Goal: Task Accomplishment & Management: Use online tool/utility

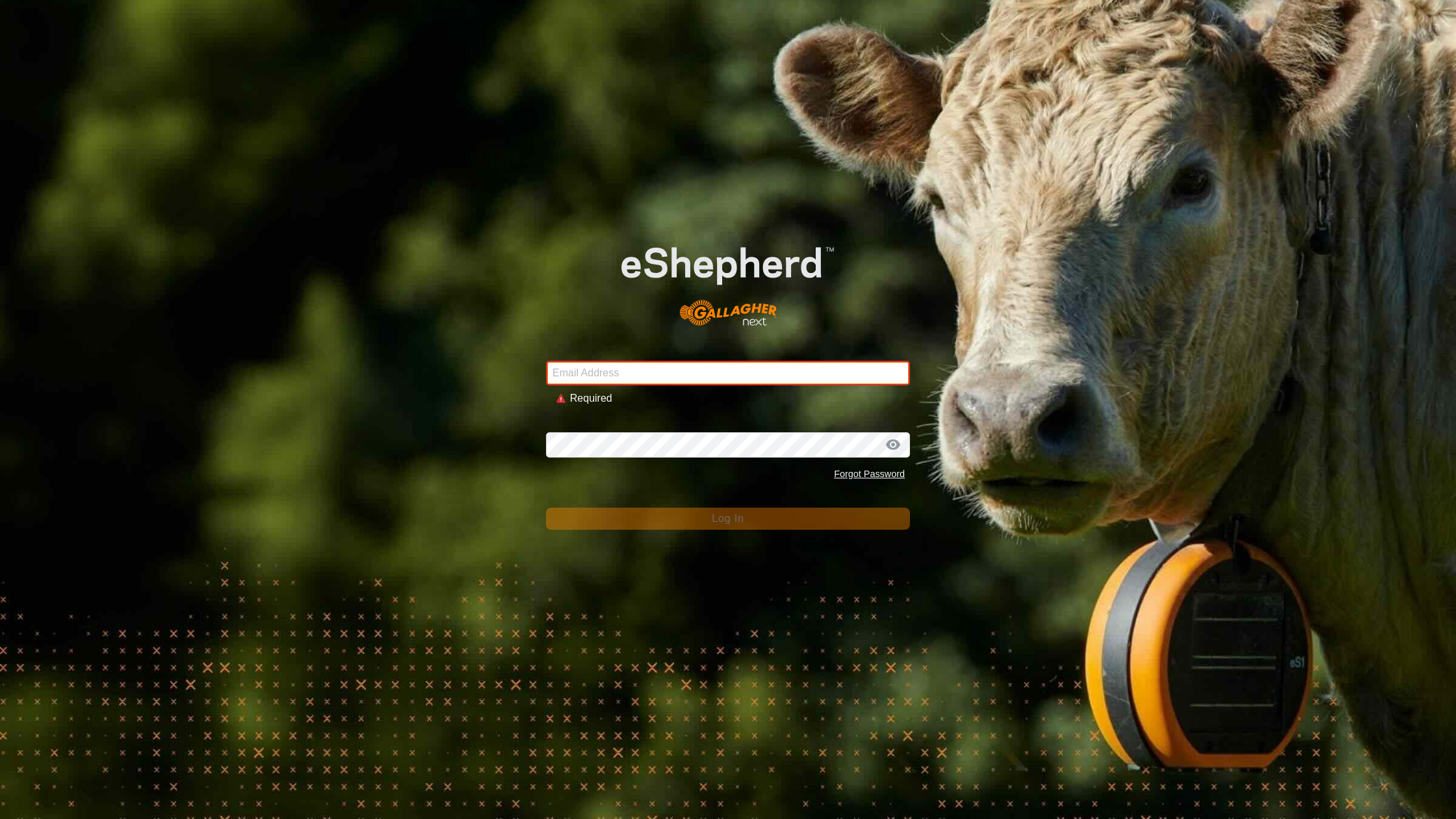
type input "lauren@meadowvalefarmstead.com"
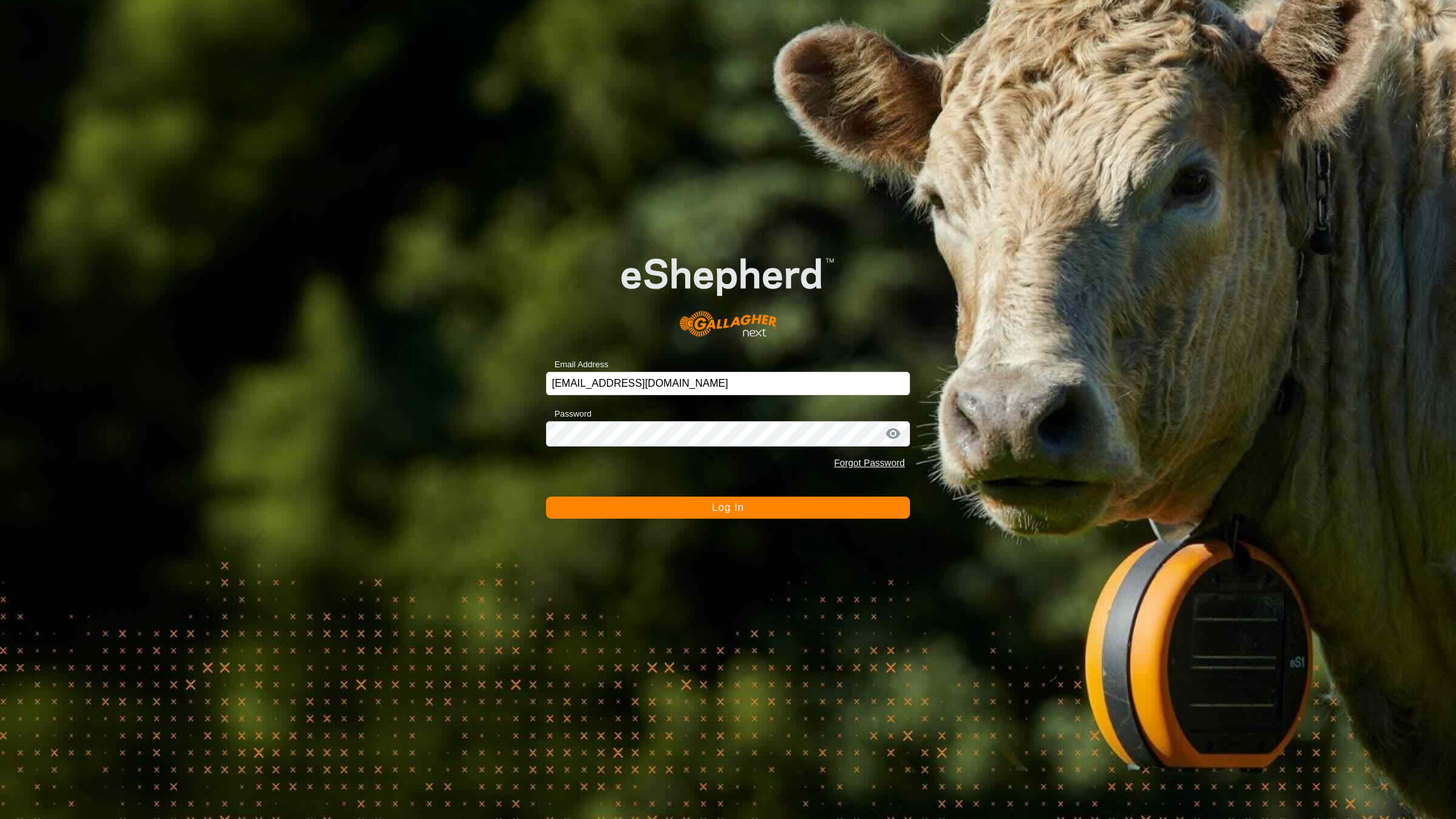
click at [695, 510] on button "Log In" at bounding box center [728, 507] width 364 height 22
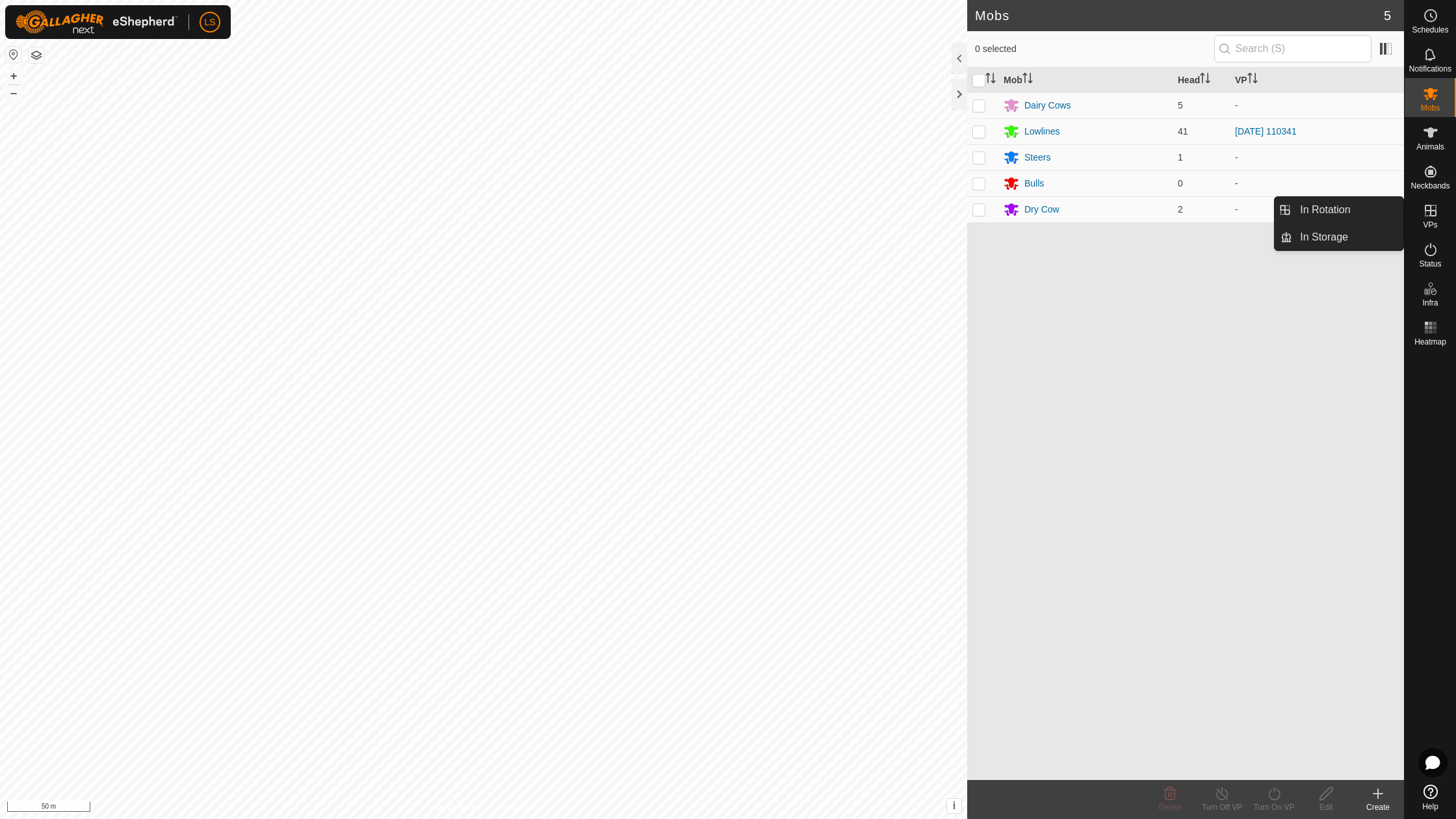
click at [1433, 211] on icon at bounding box center [1431, 211] width 12 height 12
click at [1364, 199] on link "In Rotation" at bounding box center [1348, 209] width 111 height 26
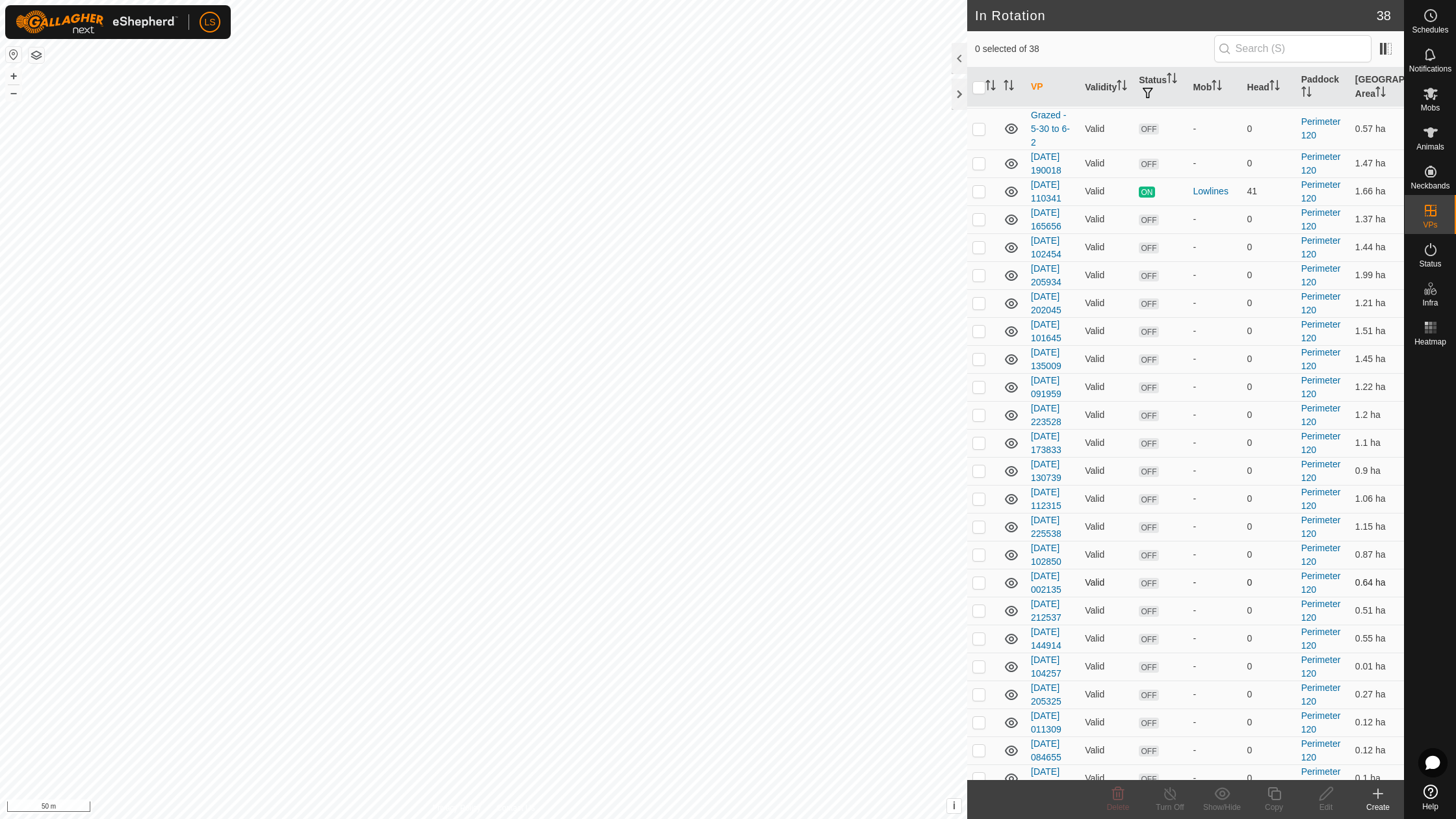
scroll to position [503, 0]
click at [979, 579] on p-checkbox at bounding box center [979, 584] width 13 height 11
checkbox input "false"
click at [1376, 794] on icon at bounding box center [1378, 793] width 16 height 16
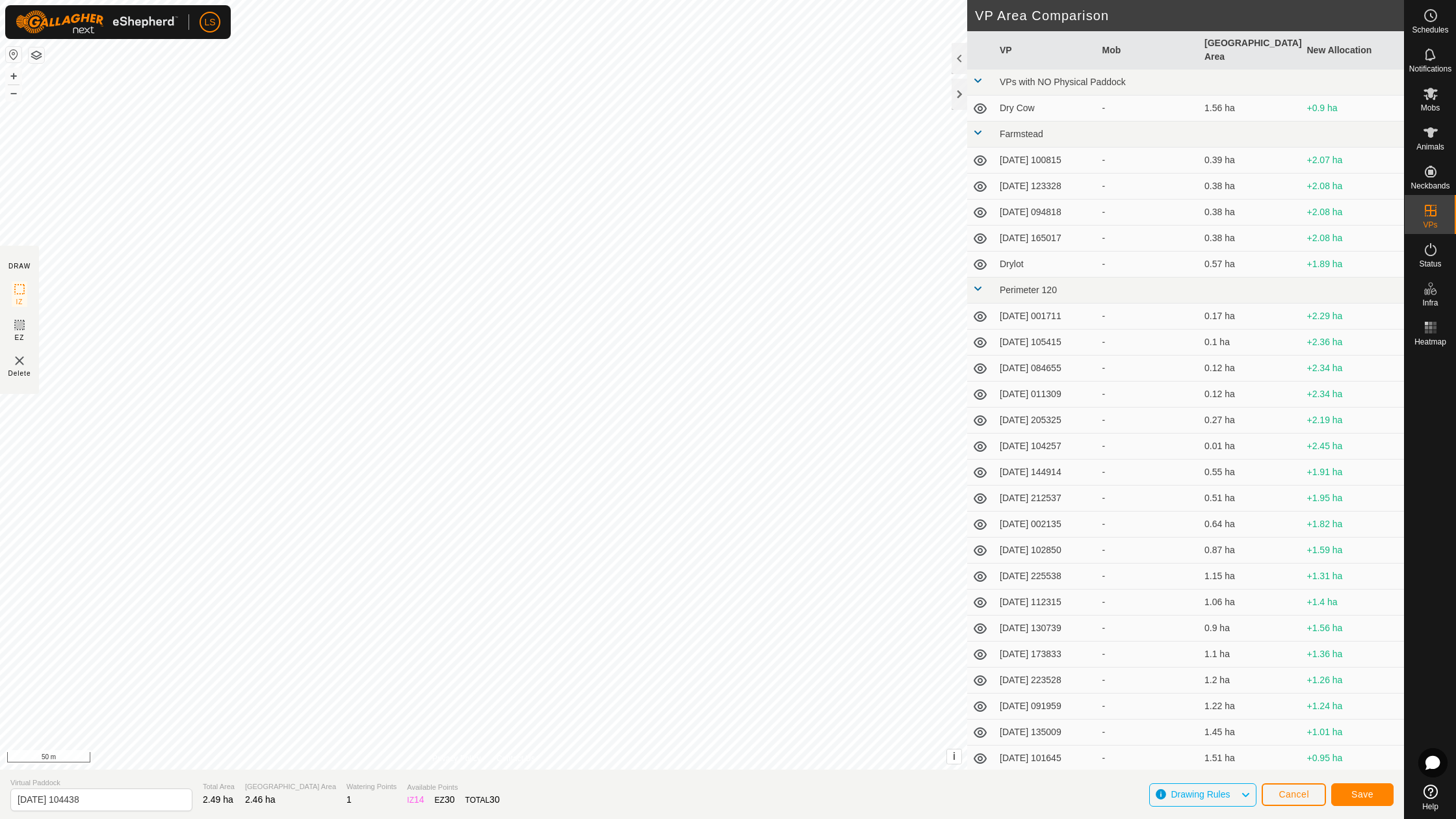
click at [1360, 792] on span "Save" at bounding box center [1362, 794] width 22 height 11
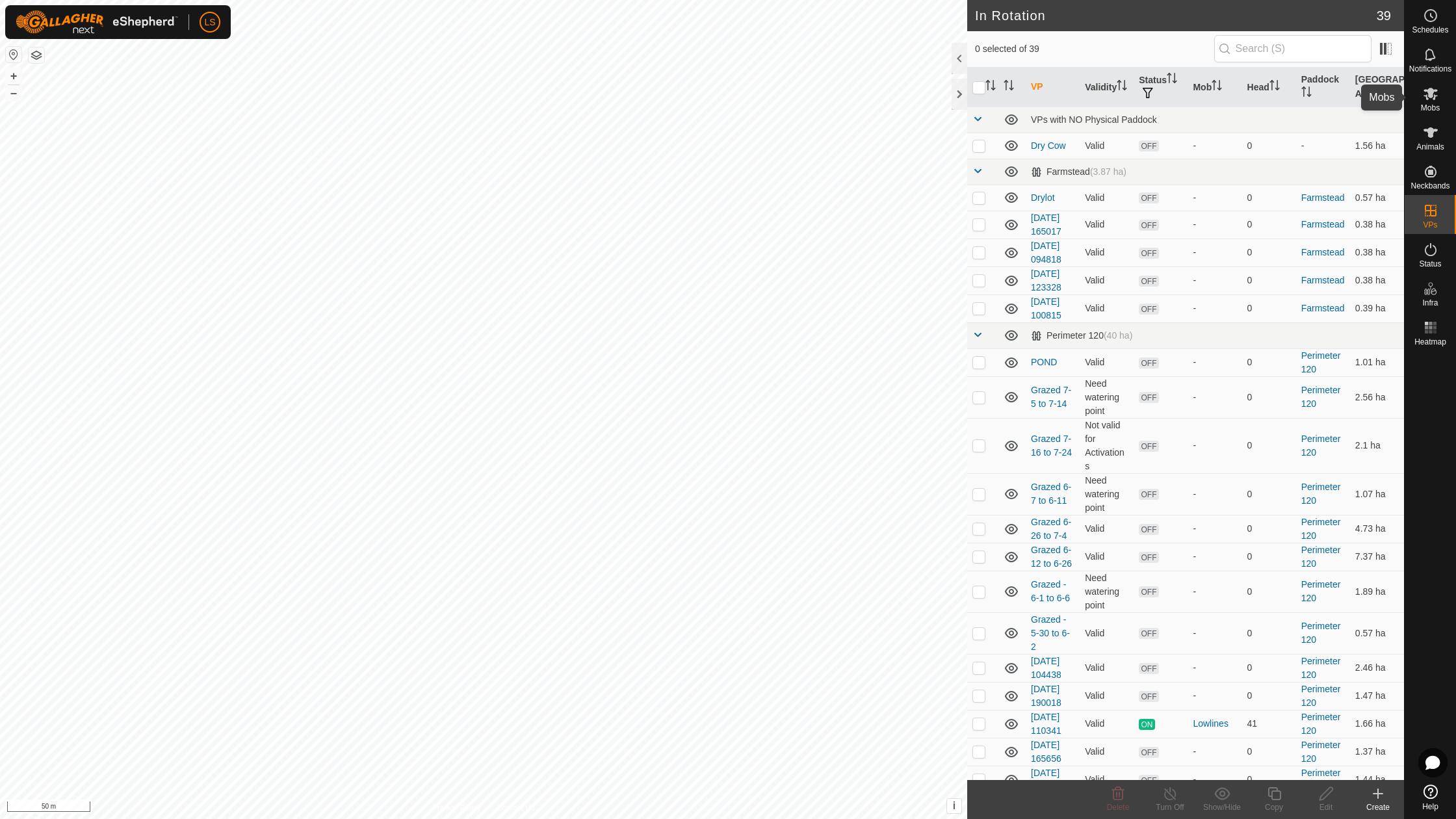
click at [1430, 98] on icon at bounding box center [1430, 94] width 14 height 12
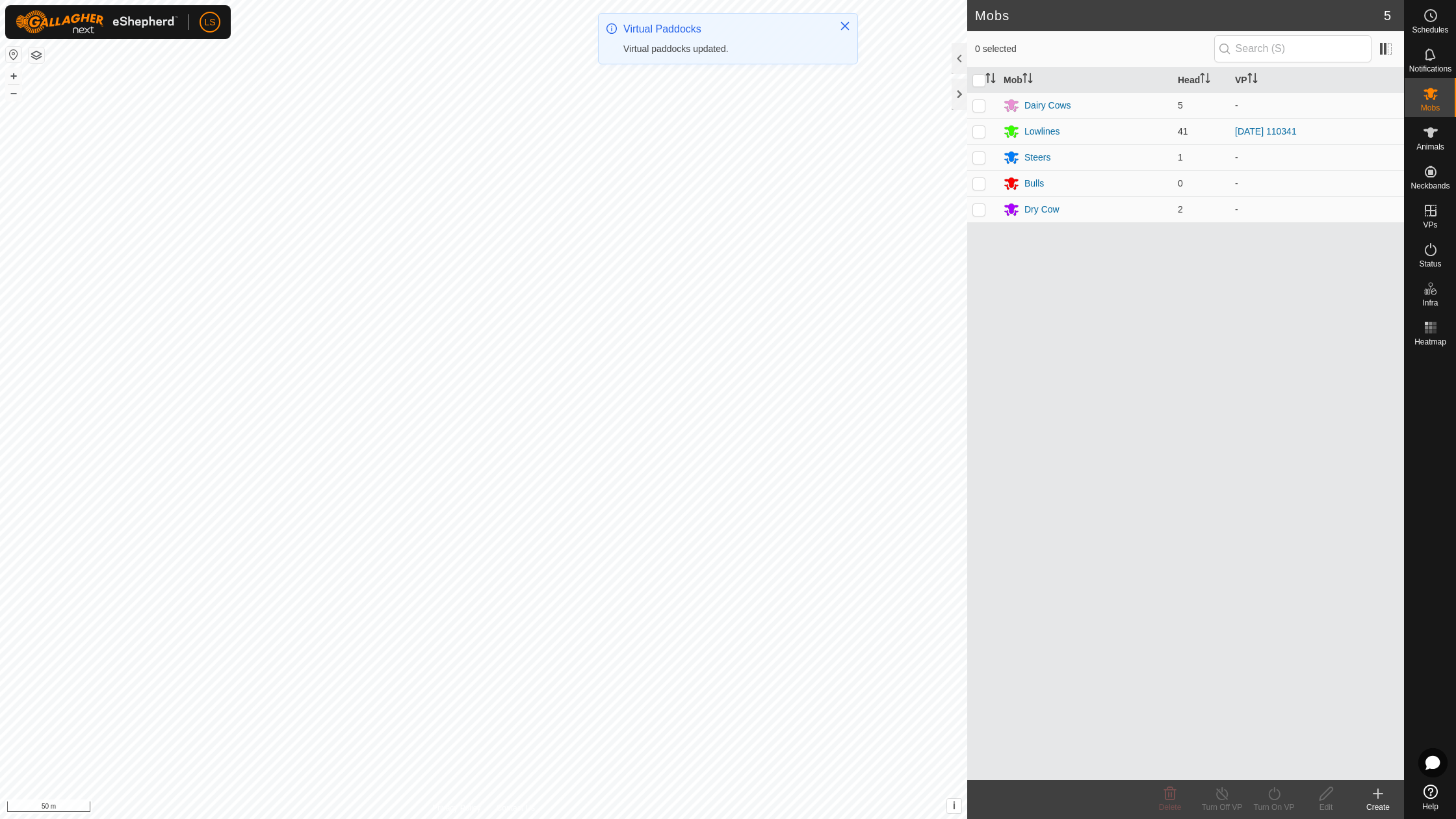
click at [978, 133] on p-checkbox at bounding box center [979, 131] width 13 height 11
checkbox input "true"
click at [1275, 802] on div "Turn On VP" at bounding box center [1274, 808] width 52 height 12
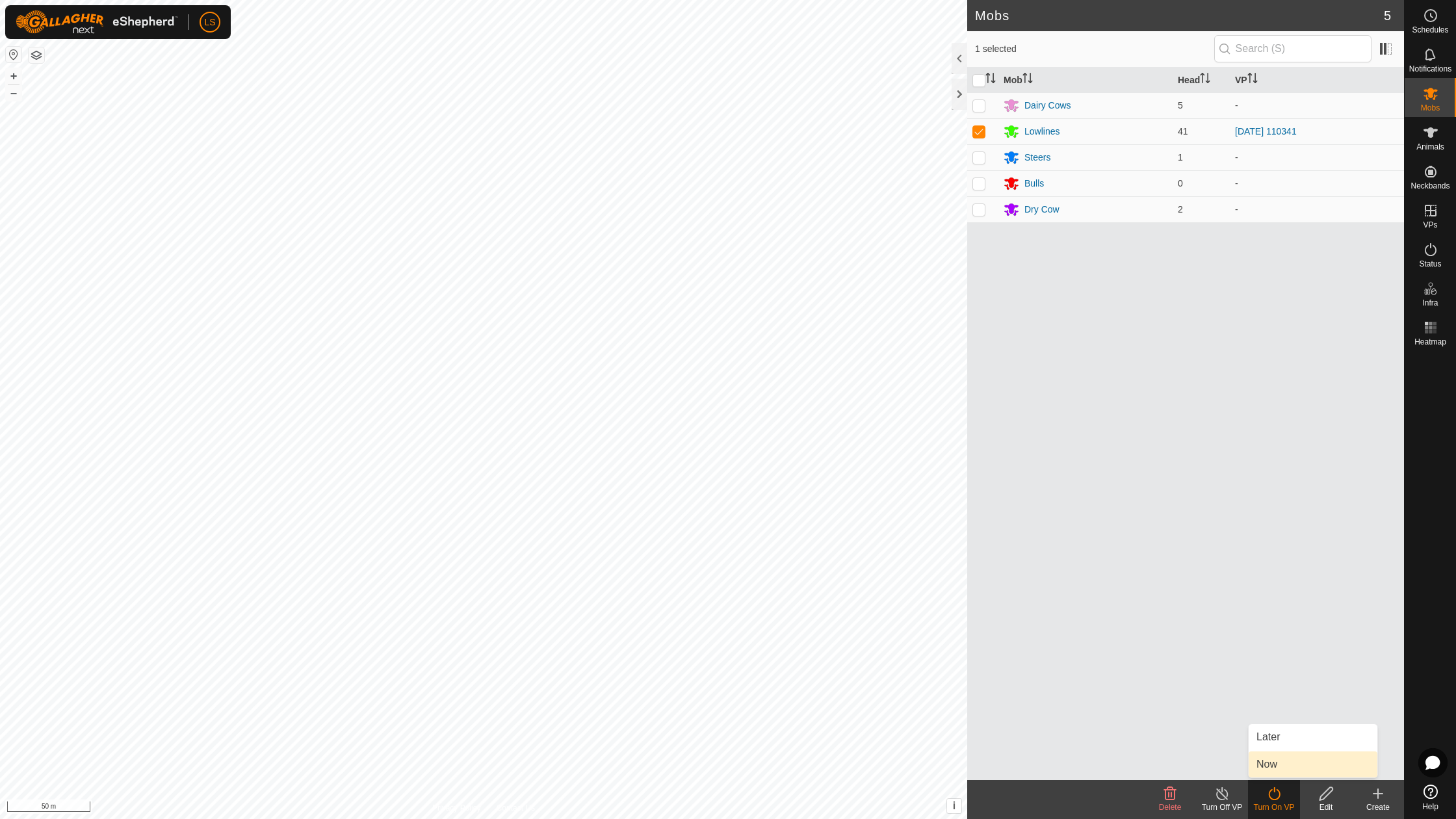
click at [1273, 767] on link "Now" at bounding box center [1313, 764] width 128 height 26
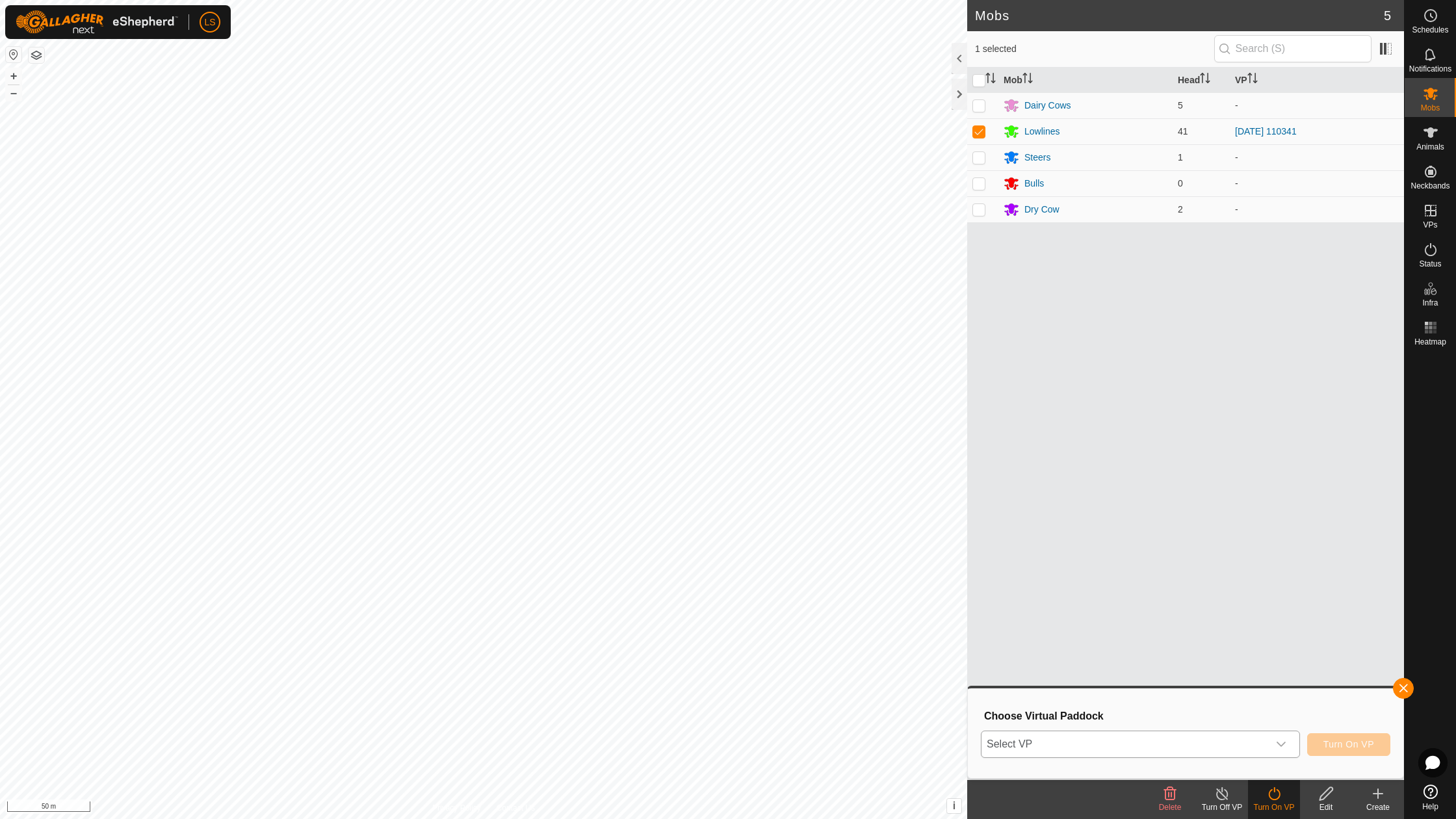
click at [1280, 742] on icon "dropdown trigger" at bounding box center [1281, 745] width 11 height 11
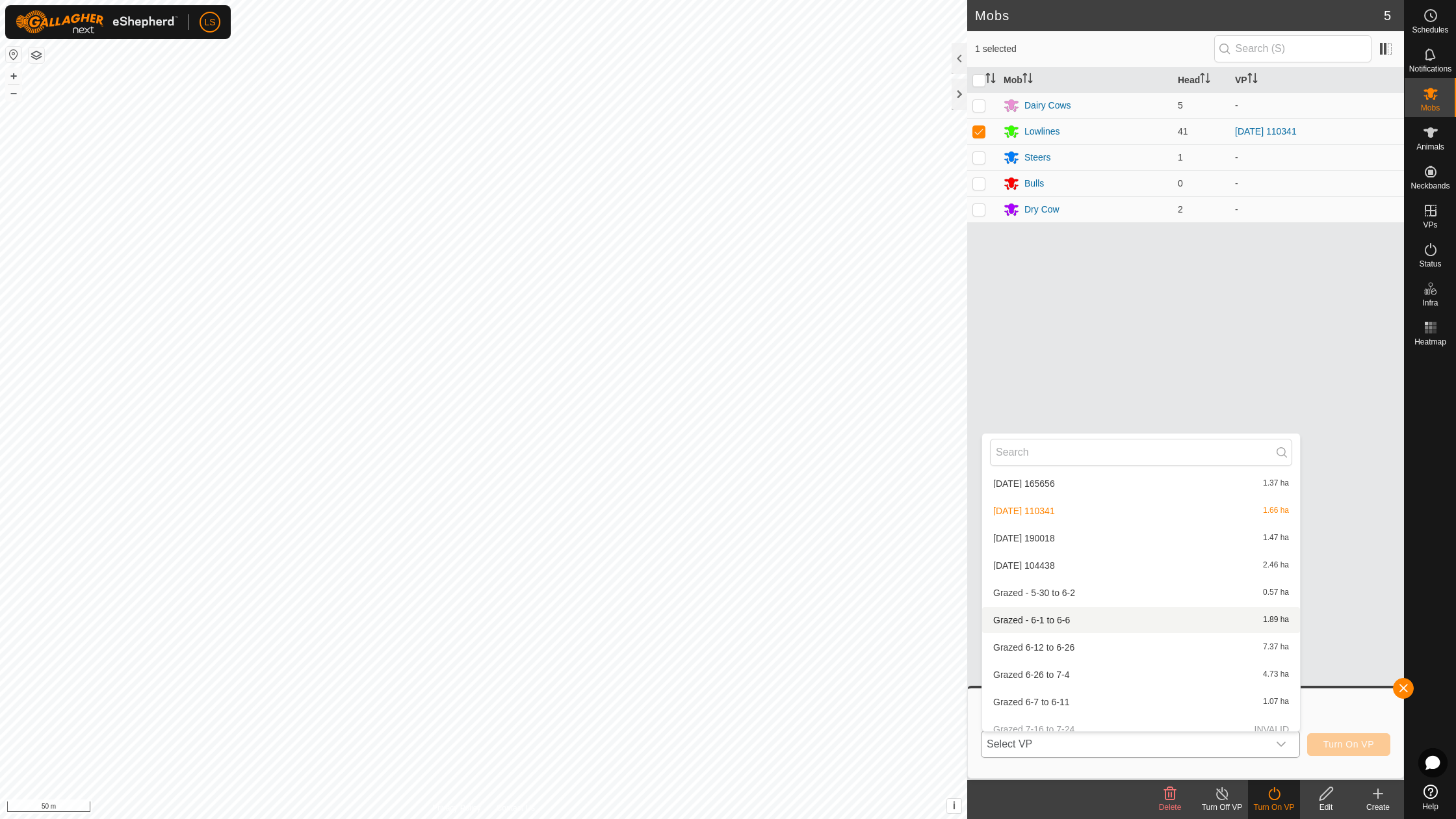
scroll to position [825, 0]
click at [1031, 556] on li "2025-08-11 104438 2.46 ha" at bounding box center [1142, 568] width 318 height 26
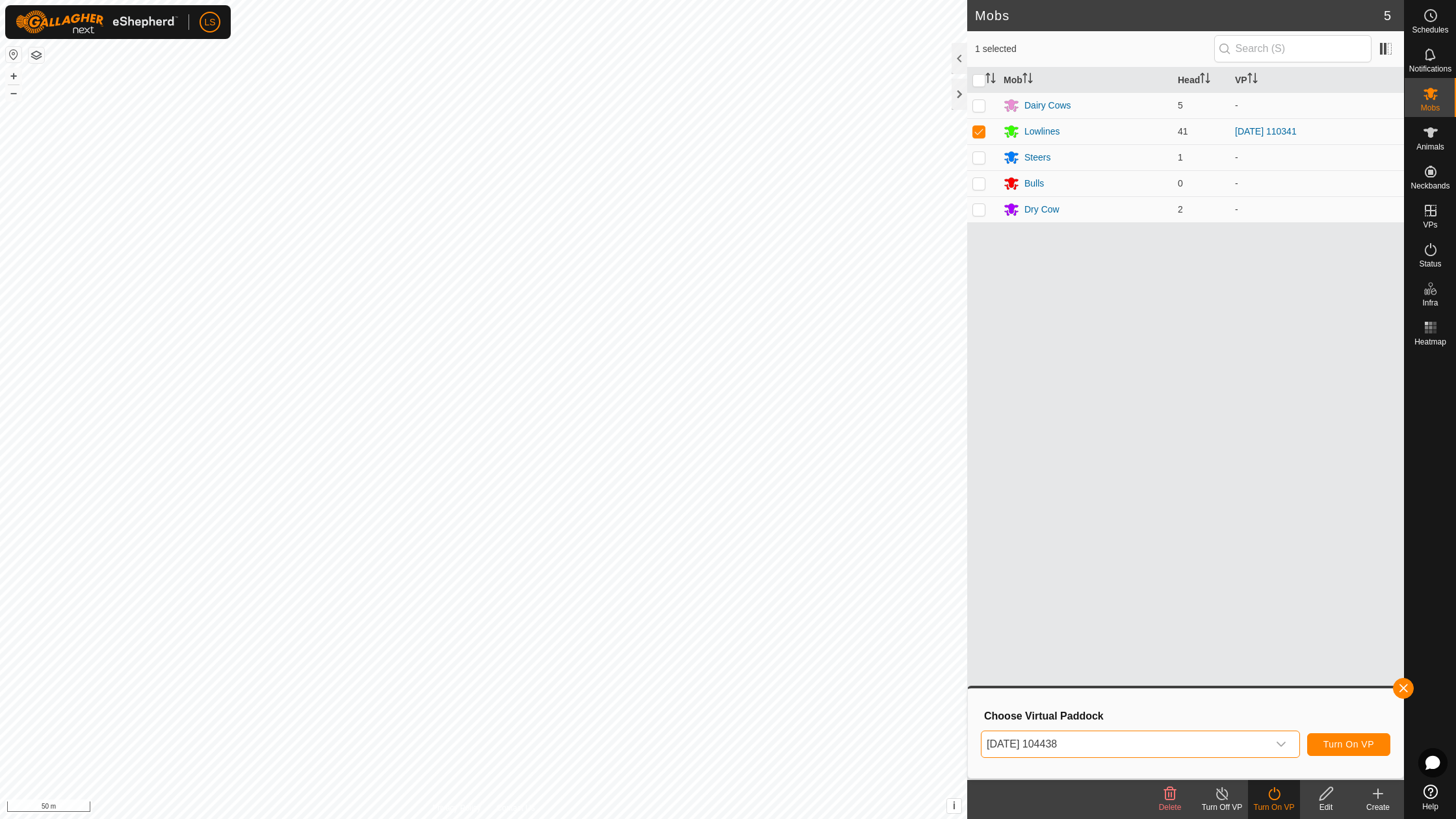
click at [1358, 742] on span "Turn On VP" at bounding box center [1349, 745] width 51 height 11
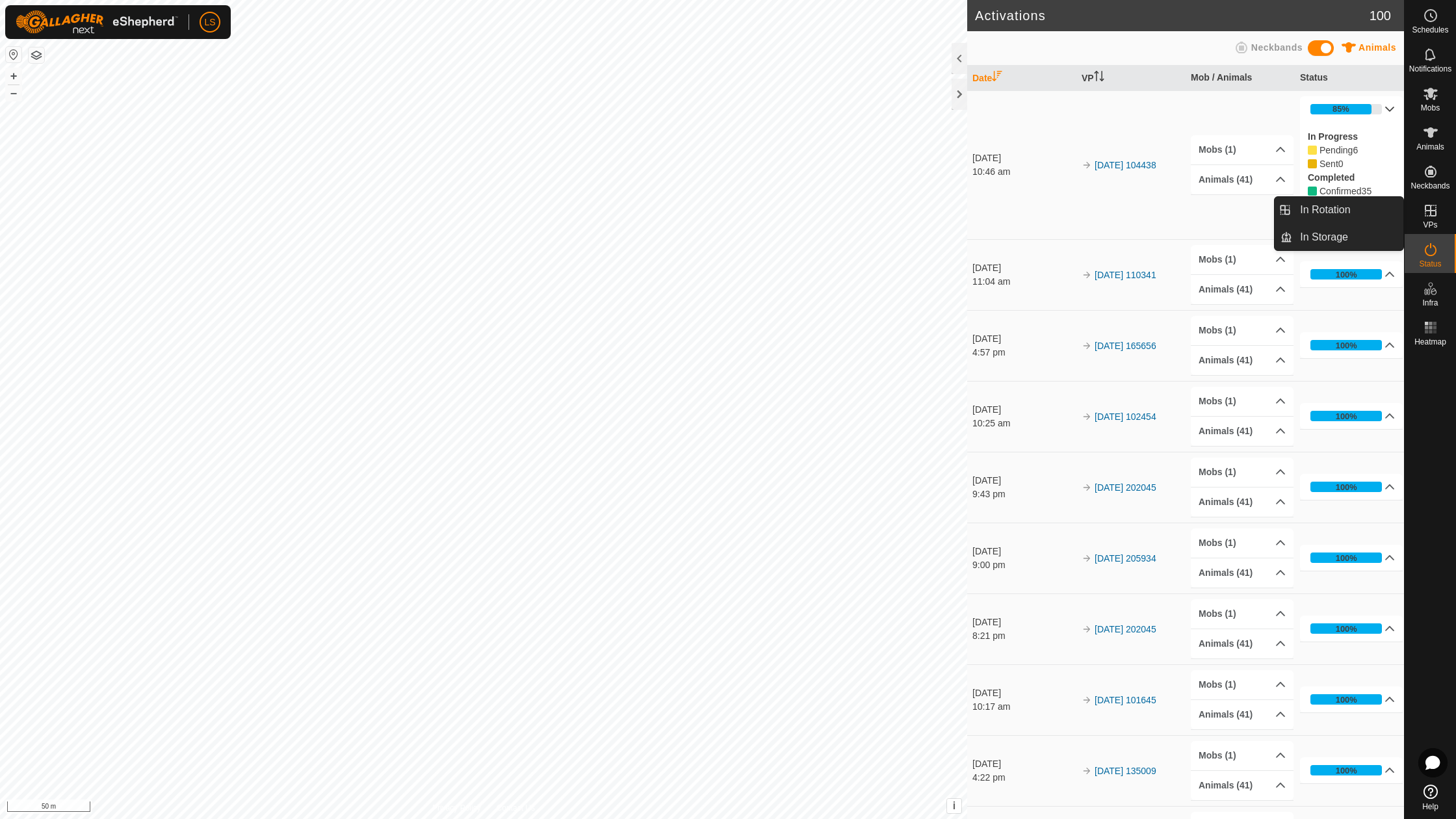
click at [1433, 209] on icon at bounding box center [1430, 210] width 16 height 16
click at [1328, 206] on link "In Rotation" at bounding box center [1348, 209] width 111 height 26
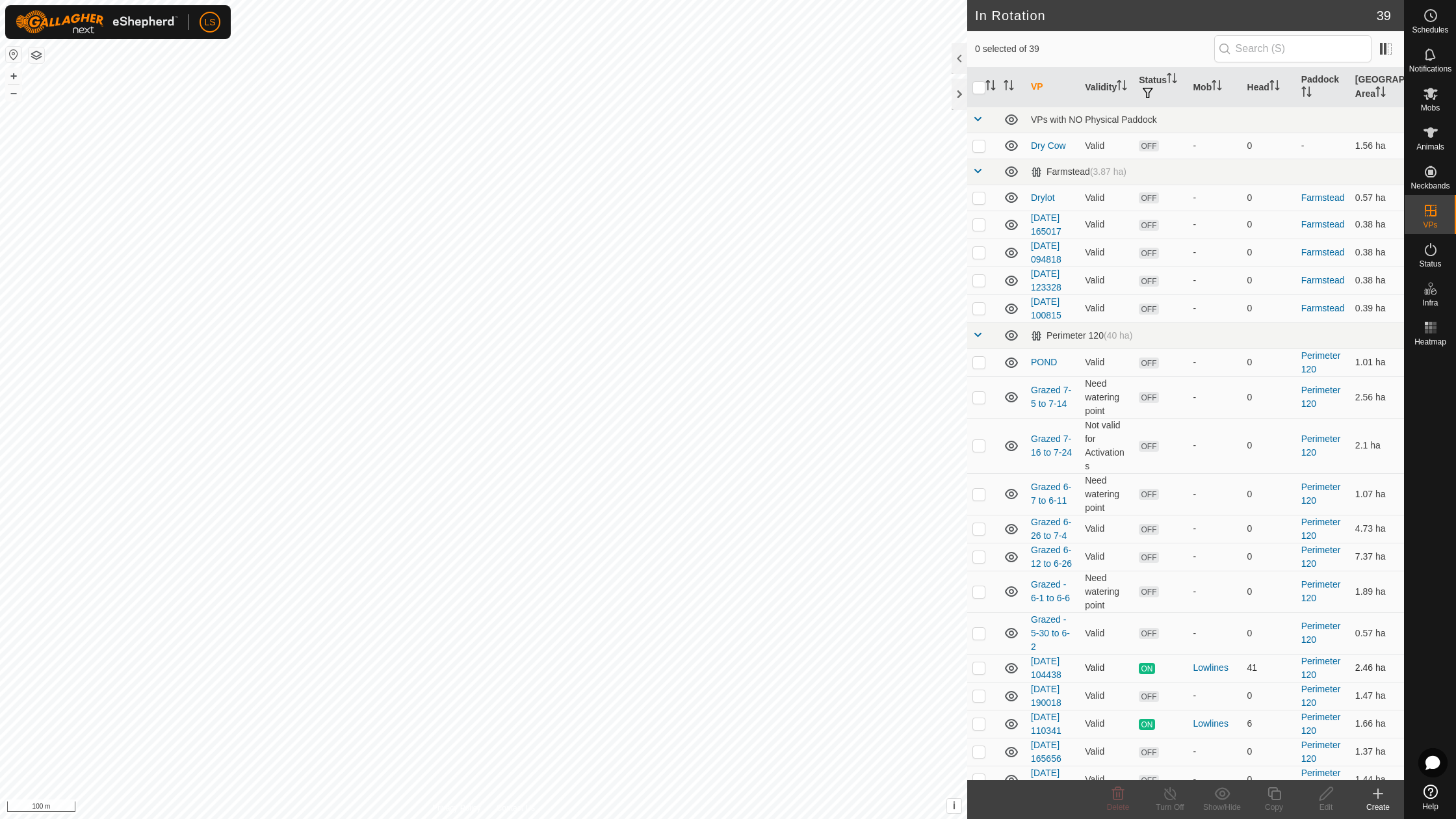
scroll to position [144, 0]
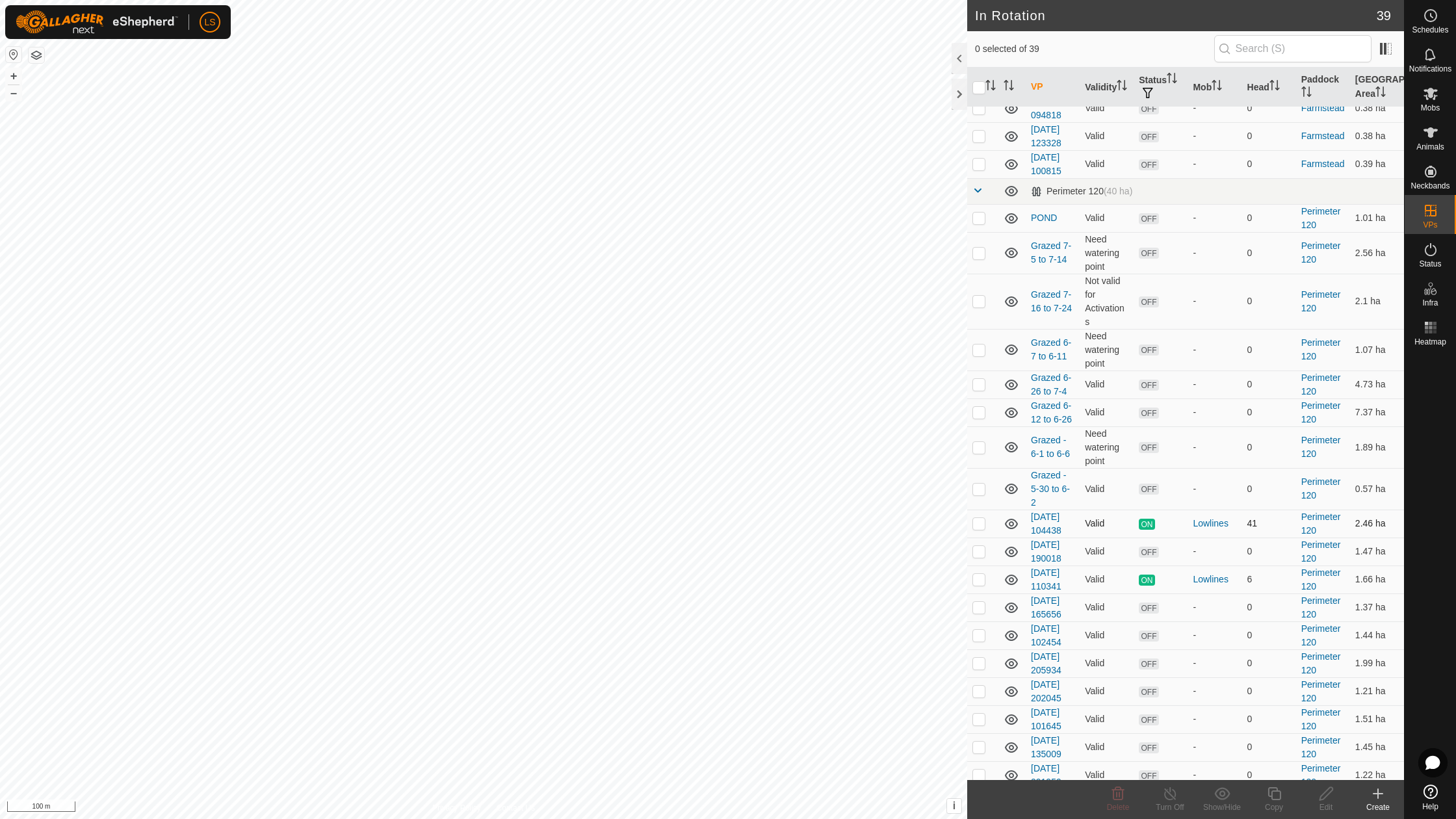
click at [979, 518] on p-checkbox at bounding box center [979, 523] width 13 height 11
checkbox input "true"
click at [979, 574] on p-checkbox at bounding box center [979, 580] width 13 height 11
checkbox input "true"
click at [980, 518] on p-checkbox at bounding box center [979, 523] width 13 height 11
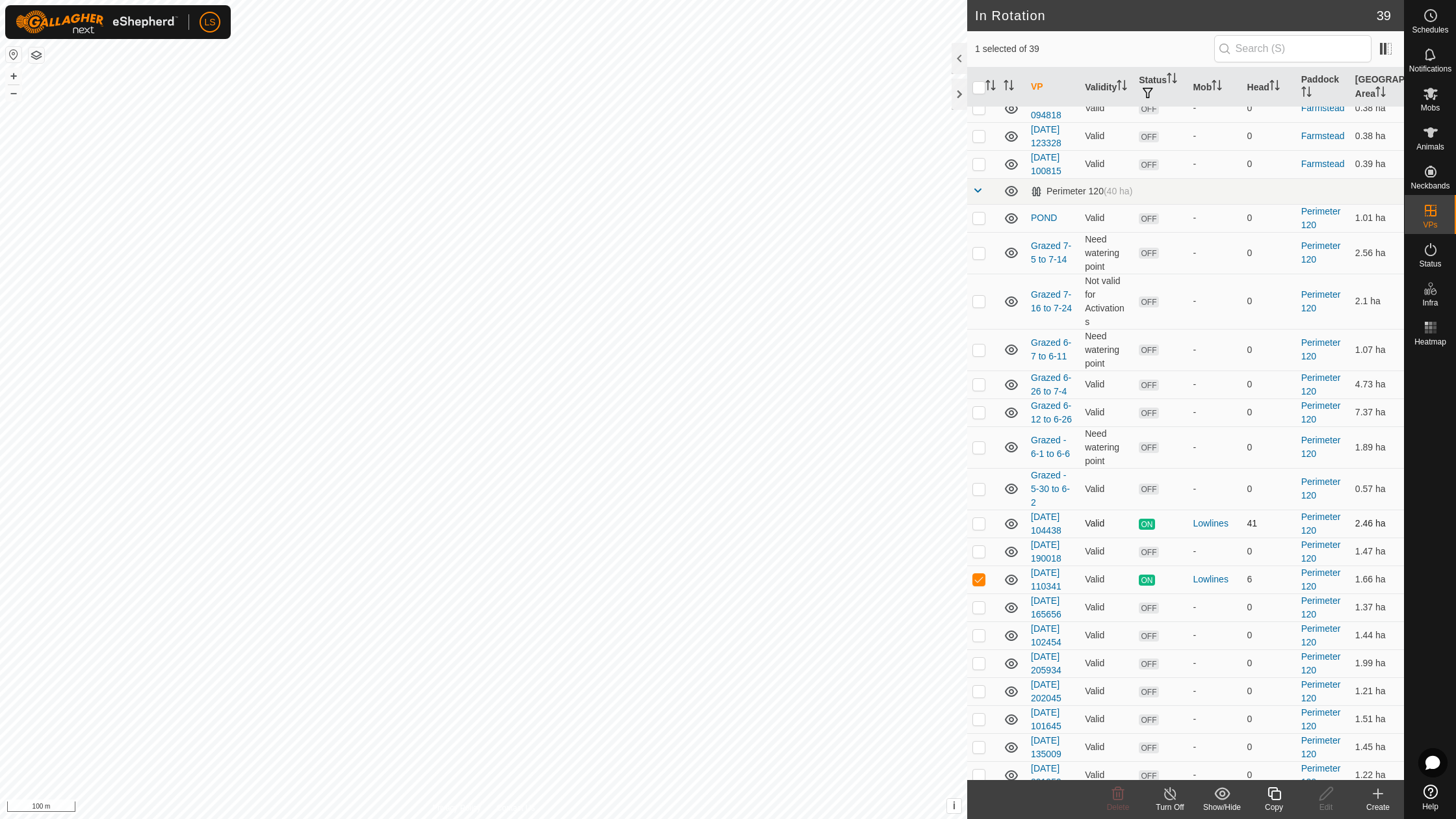
click at [976, 518] on p-checkbox at bounding box center [979, 523] width 13 height 11
checkbox input "true"
click at [979, 574] on p-checkbox at bounding box center [979, 580] width 13 height 11
checkbox input "false"
click at [1168, 801] on icon at bounding box center [1171, 793] width 17 height 16
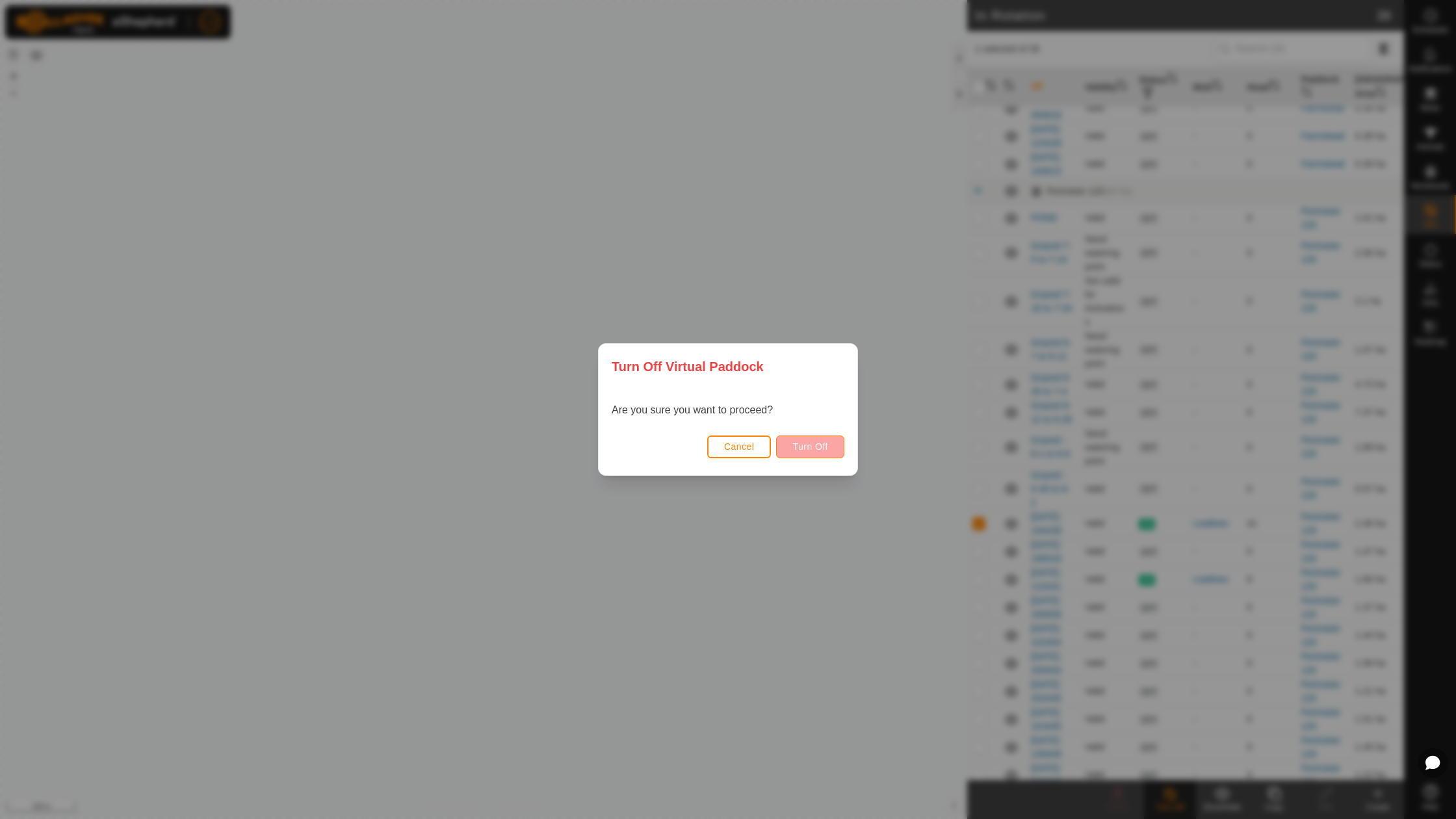
click at [812, 438] on button "Turn Off" at bounding box center [810, 447] width 68 height 23
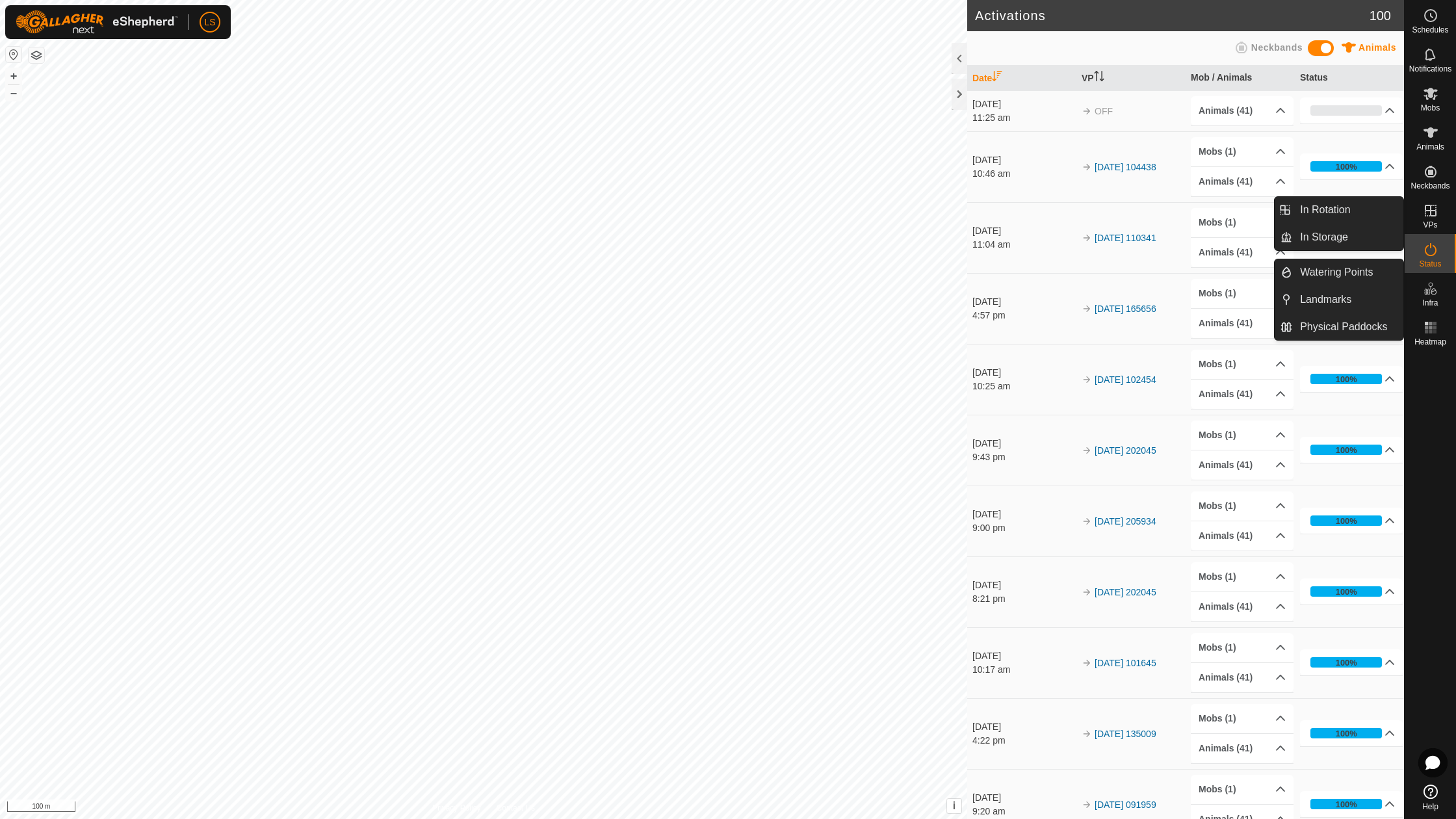
click at [1433, 211] on icon at bounding box center [1431, 211] width 12 height 12
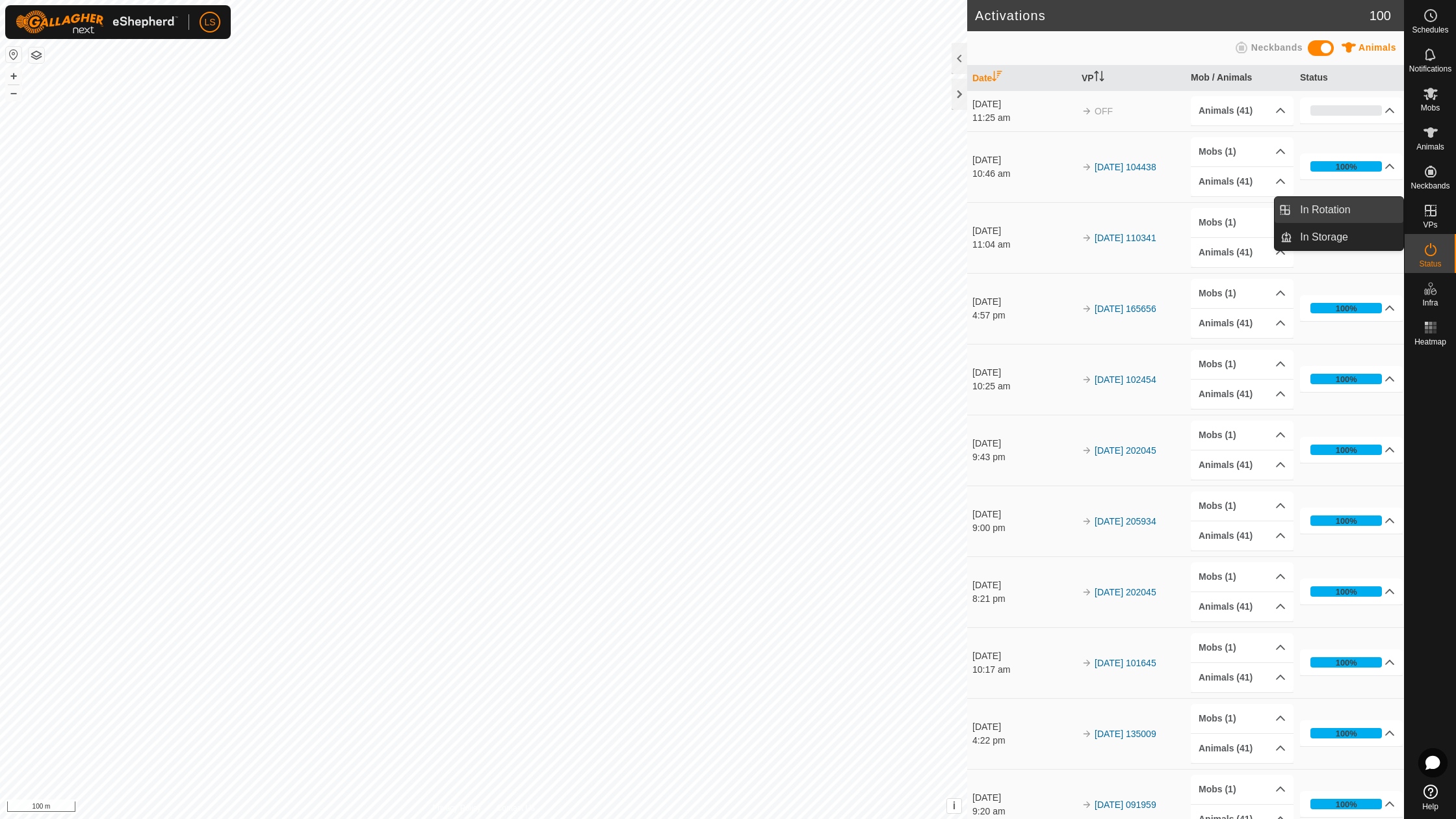
click at [1313, 216] on link "In Rotation" at bounding box center [1348, 209] width 111 height 26
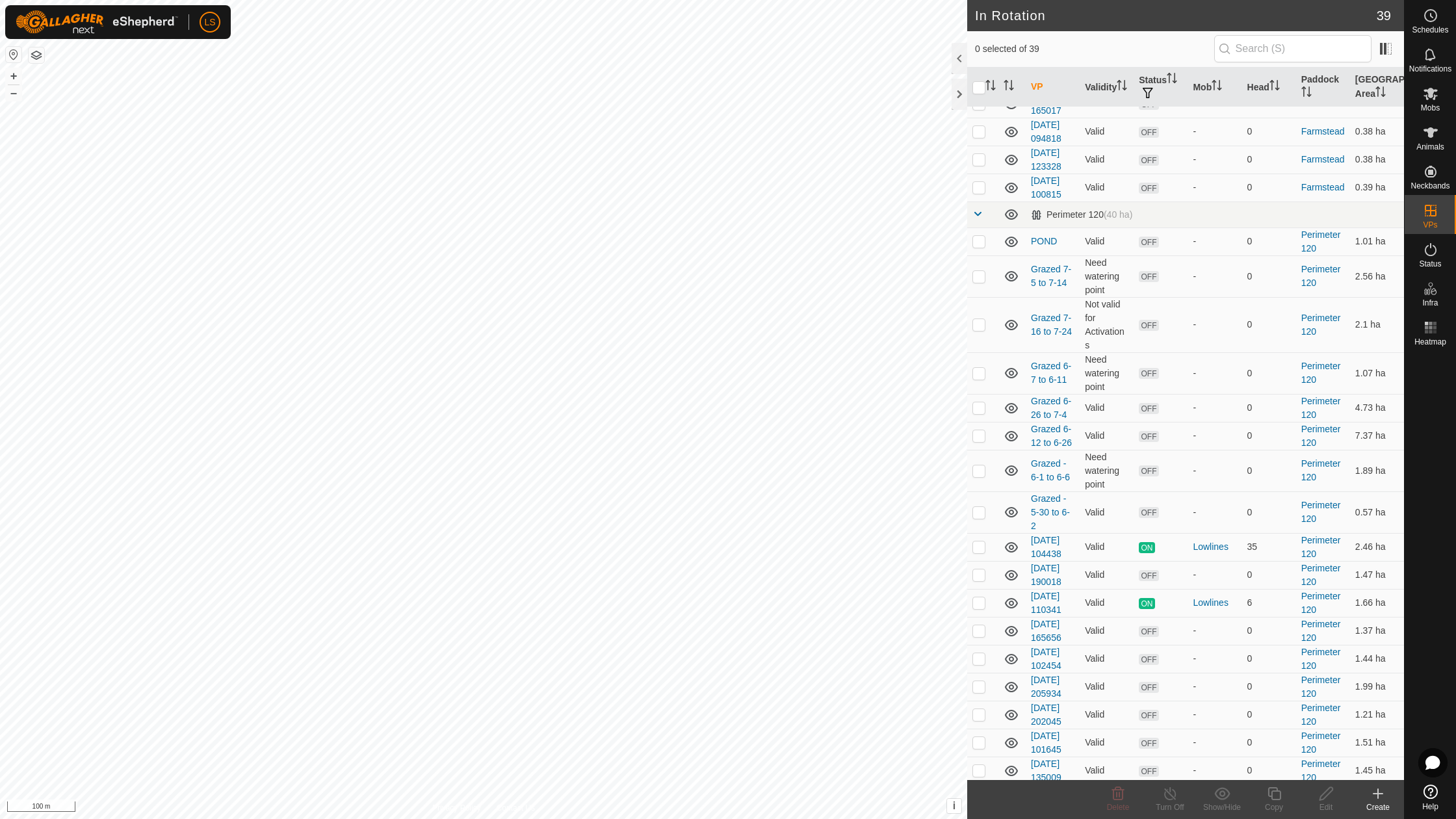
scroll to position [138, 0]
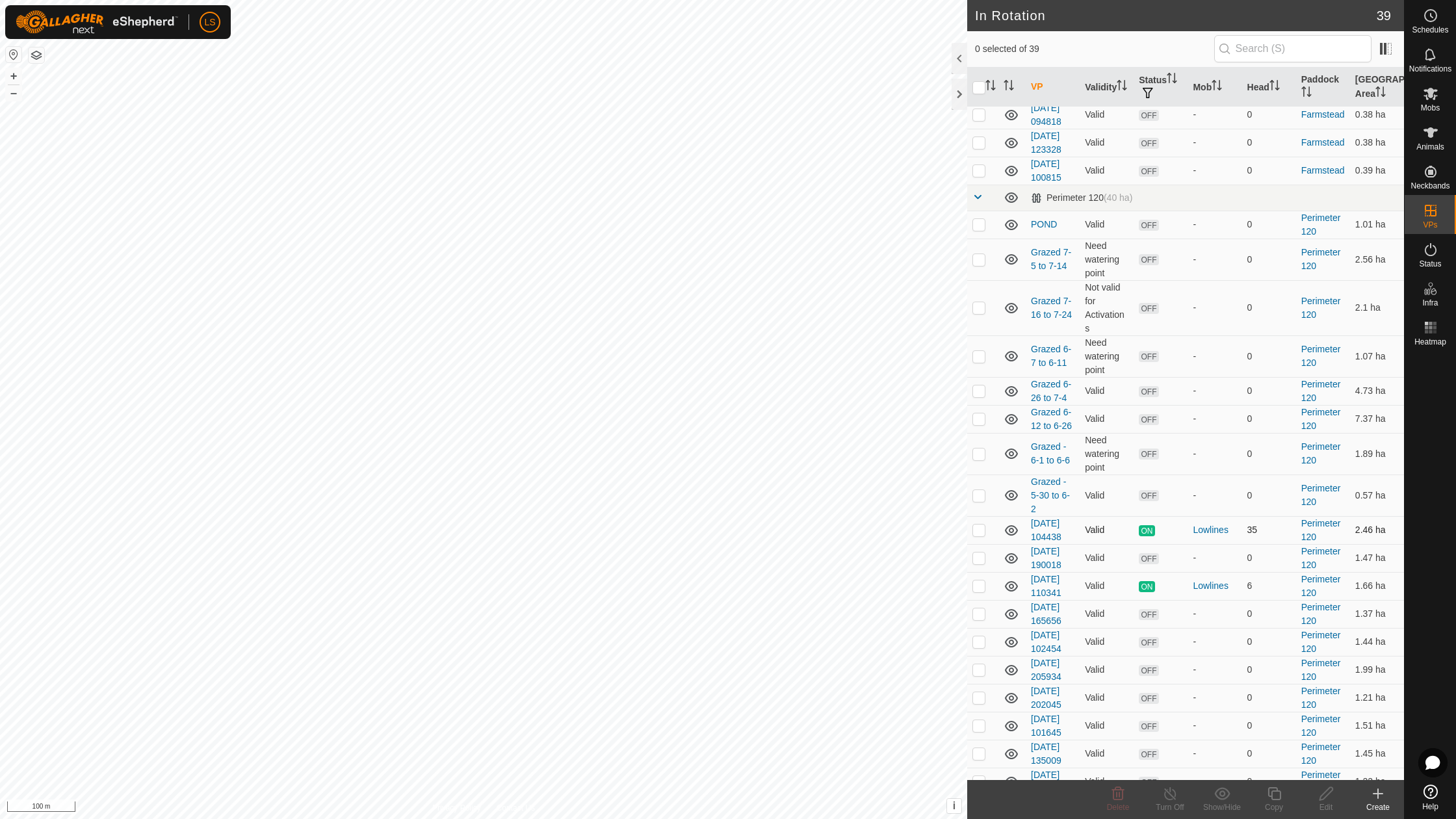
click at [979, 525] on p-checkbox at bounding box center [979, 530] width 13 height 11
checkbox input "true"
click at [978, 572] on td at bounding box center [983, 586] width 32 height 28
checkbox input "true"
click at [980, 525] on p-checkbox at bounding box center [979, 530] width 13 height 11
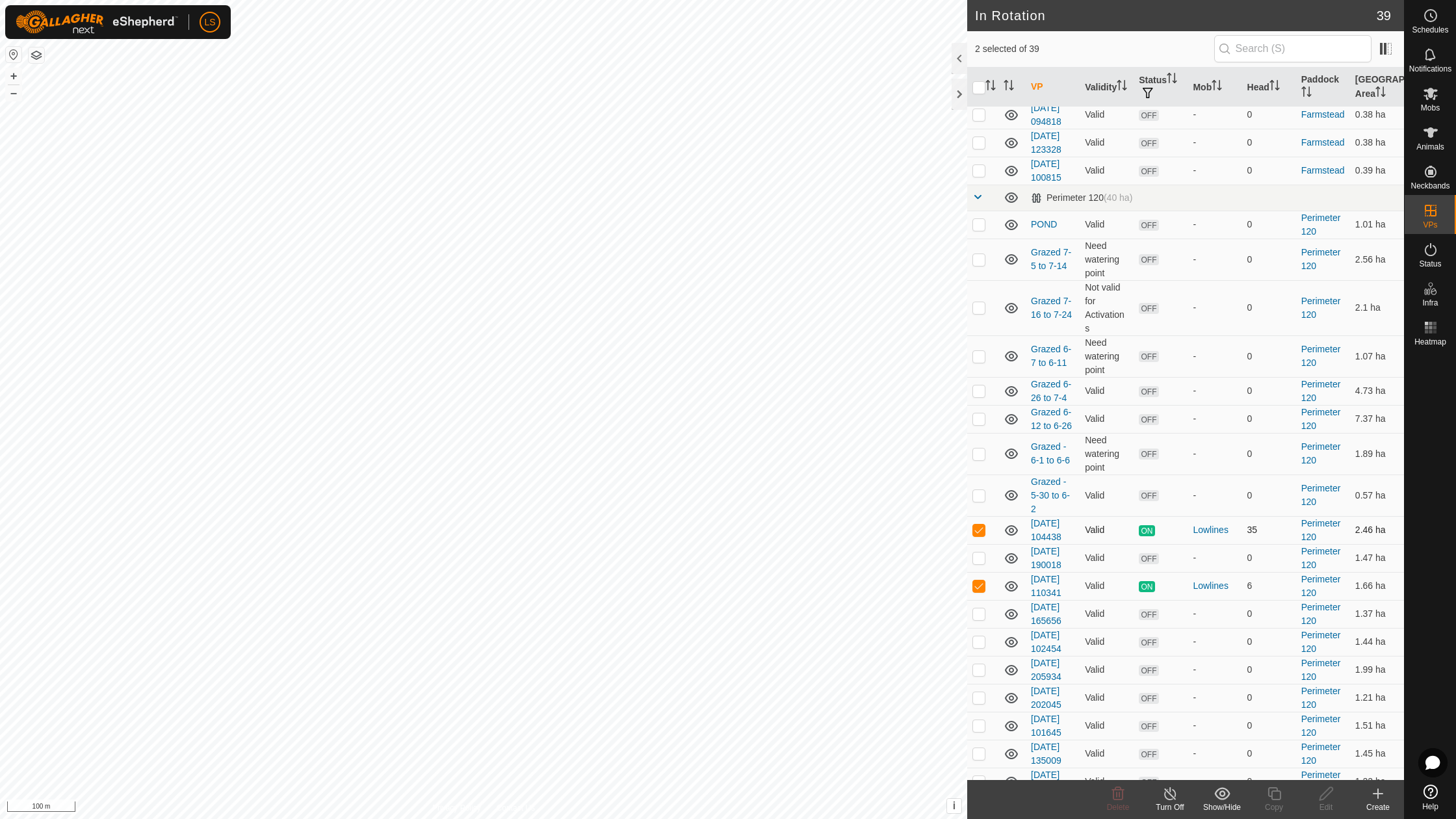
checkbox input "false"
click at [975, 580] on p-checkbox at bounding box center [979, 586] width 13 height 11
click at [979, 580] on p-checkbox at bounding box center [979, 586] width 13 height 11
checkbox input "false"
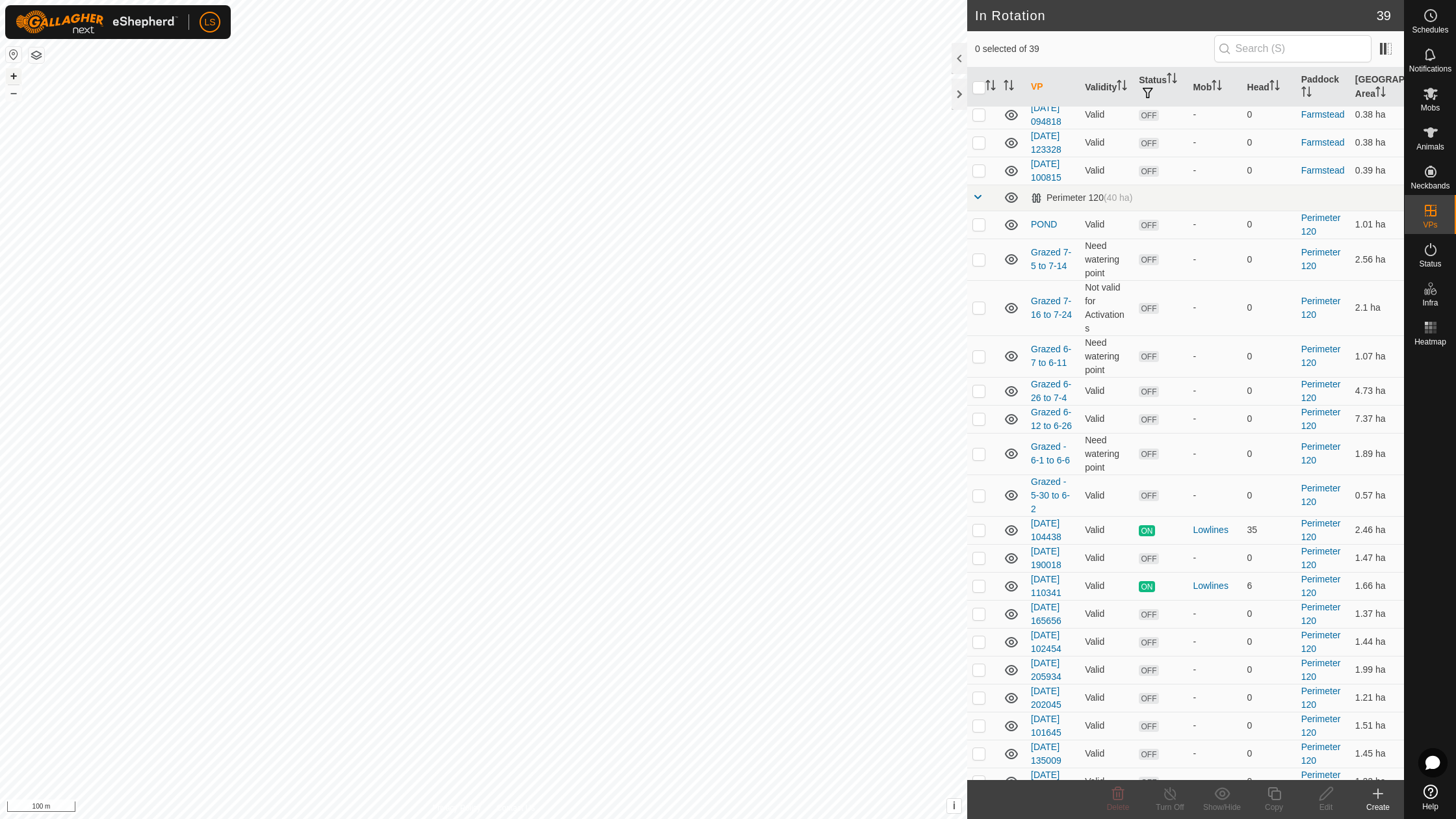
click at [12, 75] on button "+" at bounding box center [14, 76] width 16 height 16
click at [1374, 793] on icon at bounding box center [1378, 793] width 16 height 16
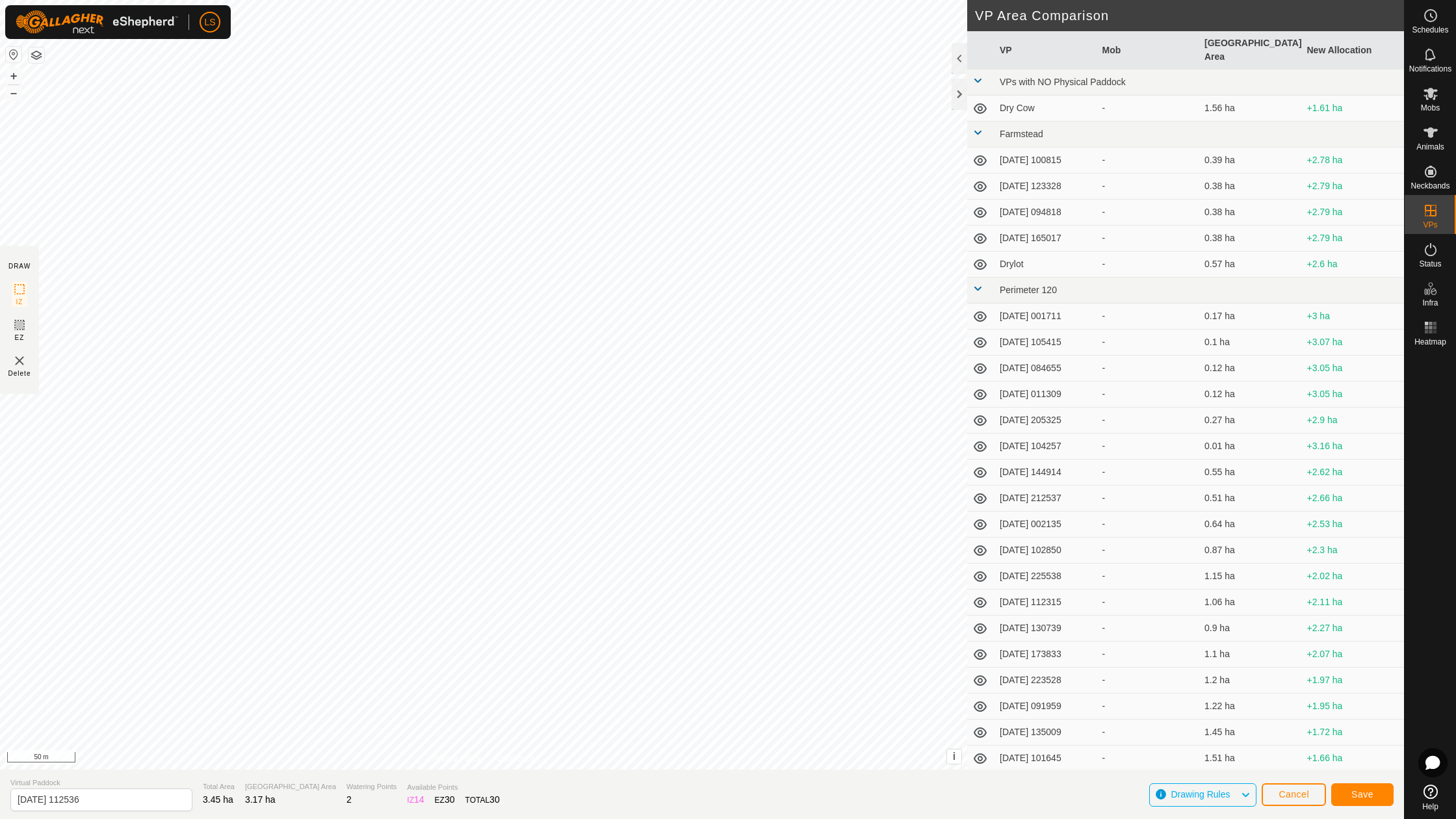
click at [1364, 796] on span "Save" at bounding box center [1362, 794] width 22 height 11
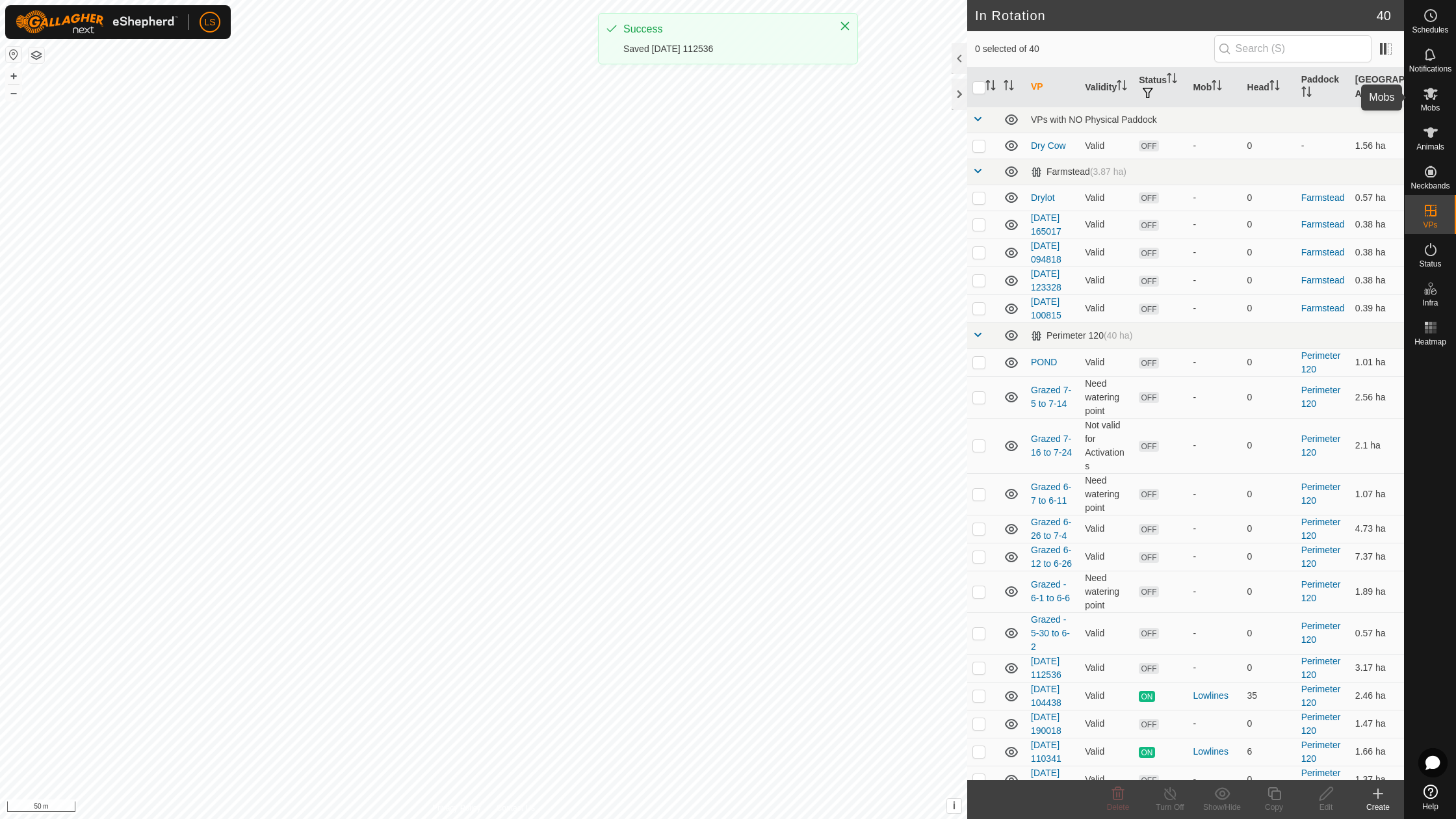
click at [1429, 100] on icon at bounding box center [1430, 93] width 16 height 16
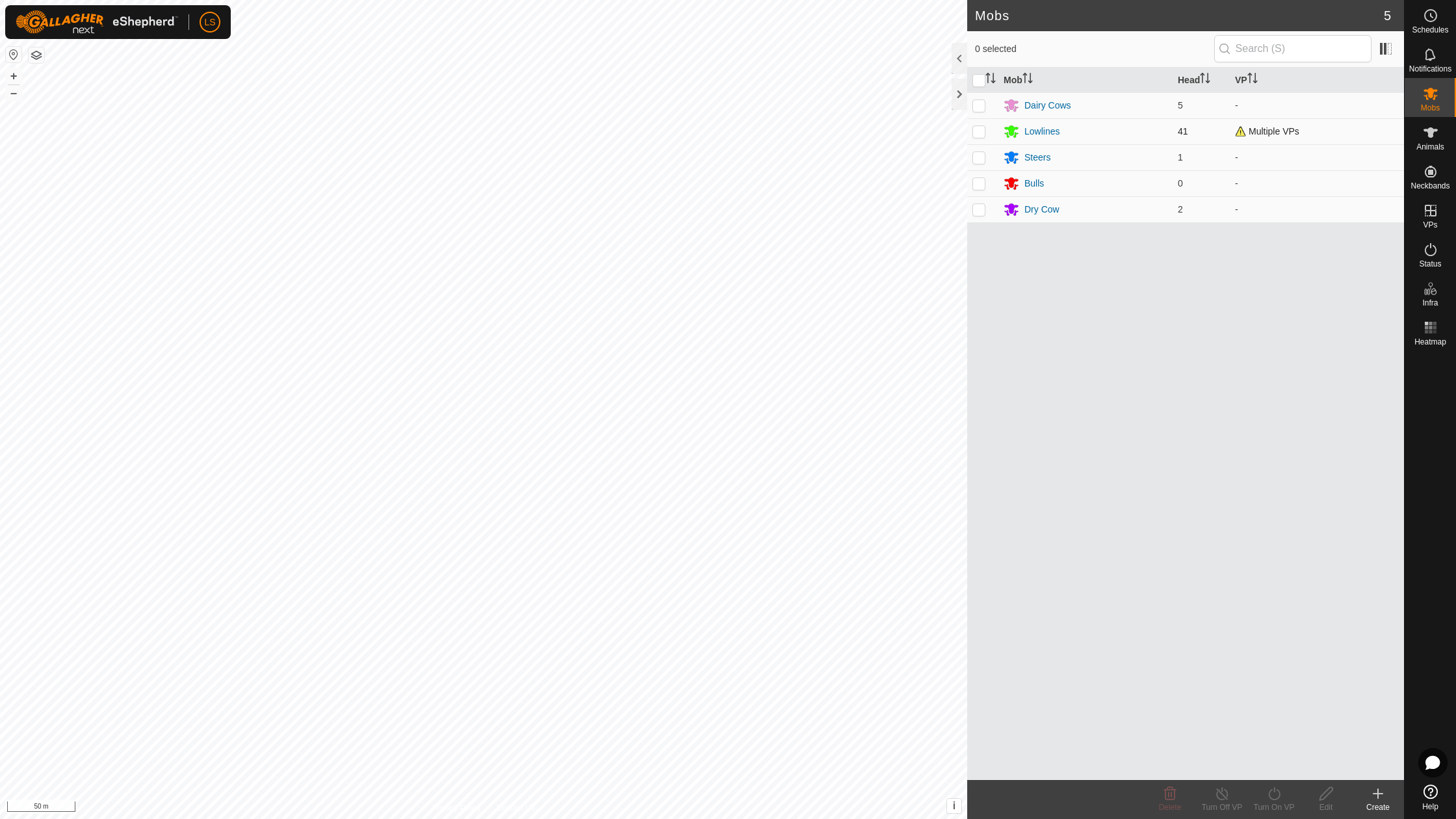
click at [976, 133] on p-checkbox at bounding box center [979, 131] width 13 height 11
checkbox input "true"
click at [1278, 799] on icon at bounding box center [1274, 793] width 12 height 13
click at [1275, 768] on link "Now" at bounding box center [1313, 764] width 128 height 26
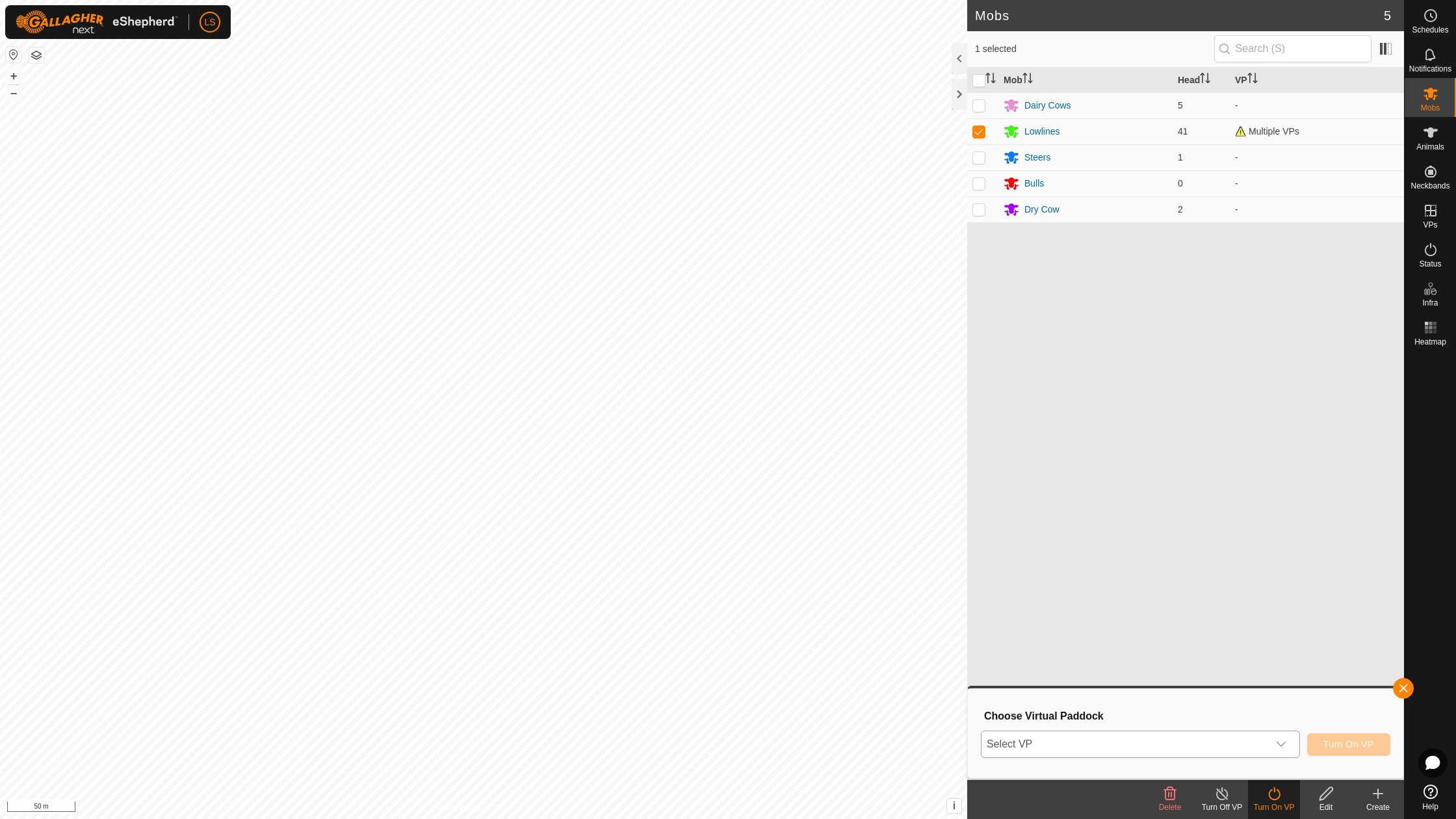
click at [1289, 746] on div "dropdown trigger" at bounding box center [1281, 744] width 26 height 26
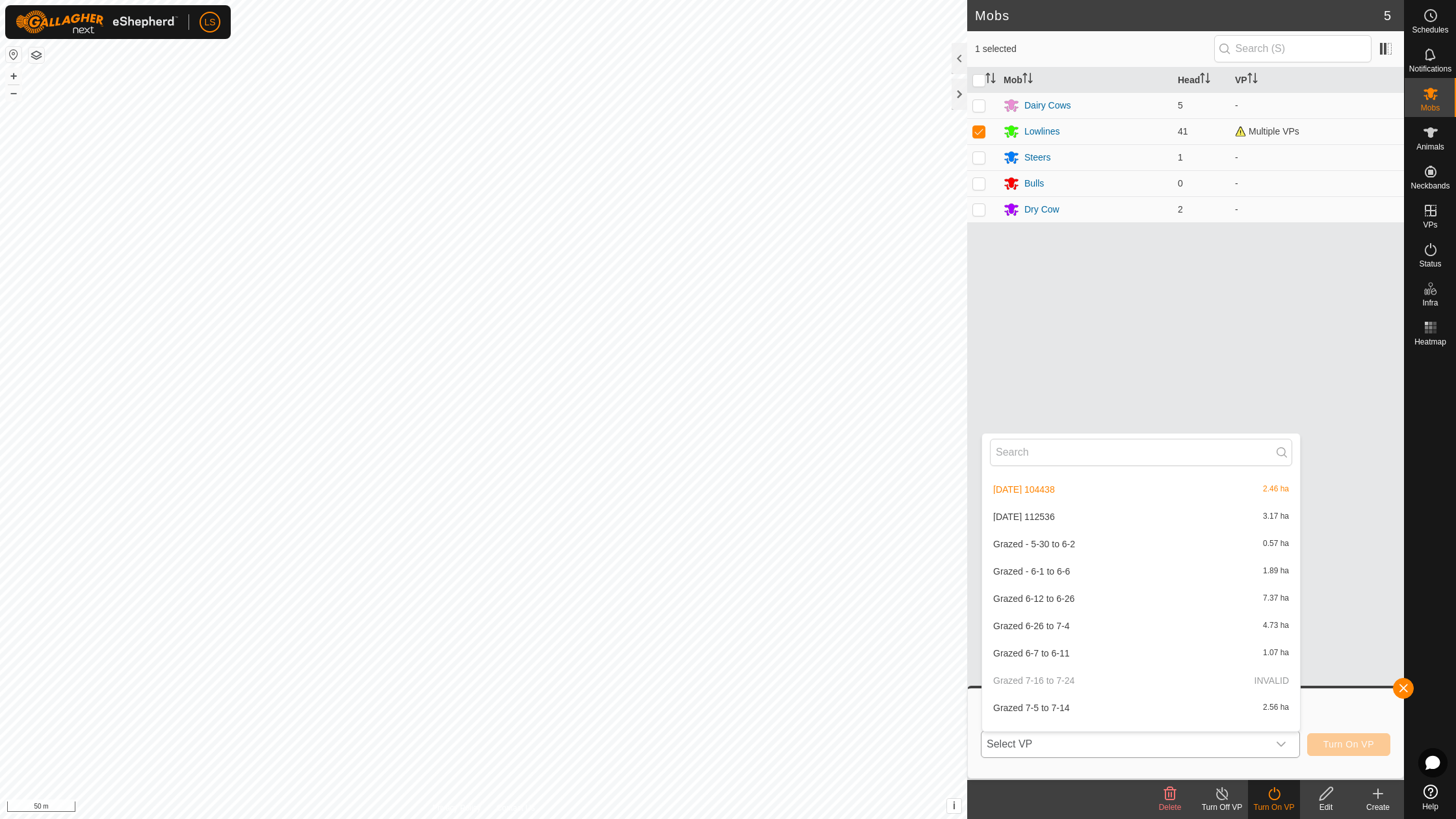
scroll to position [903, 0]
click at [1051, 505] on li "[DATE] 112536 3.17 ha" at bounding box center [1142, 517] width 318 height 26
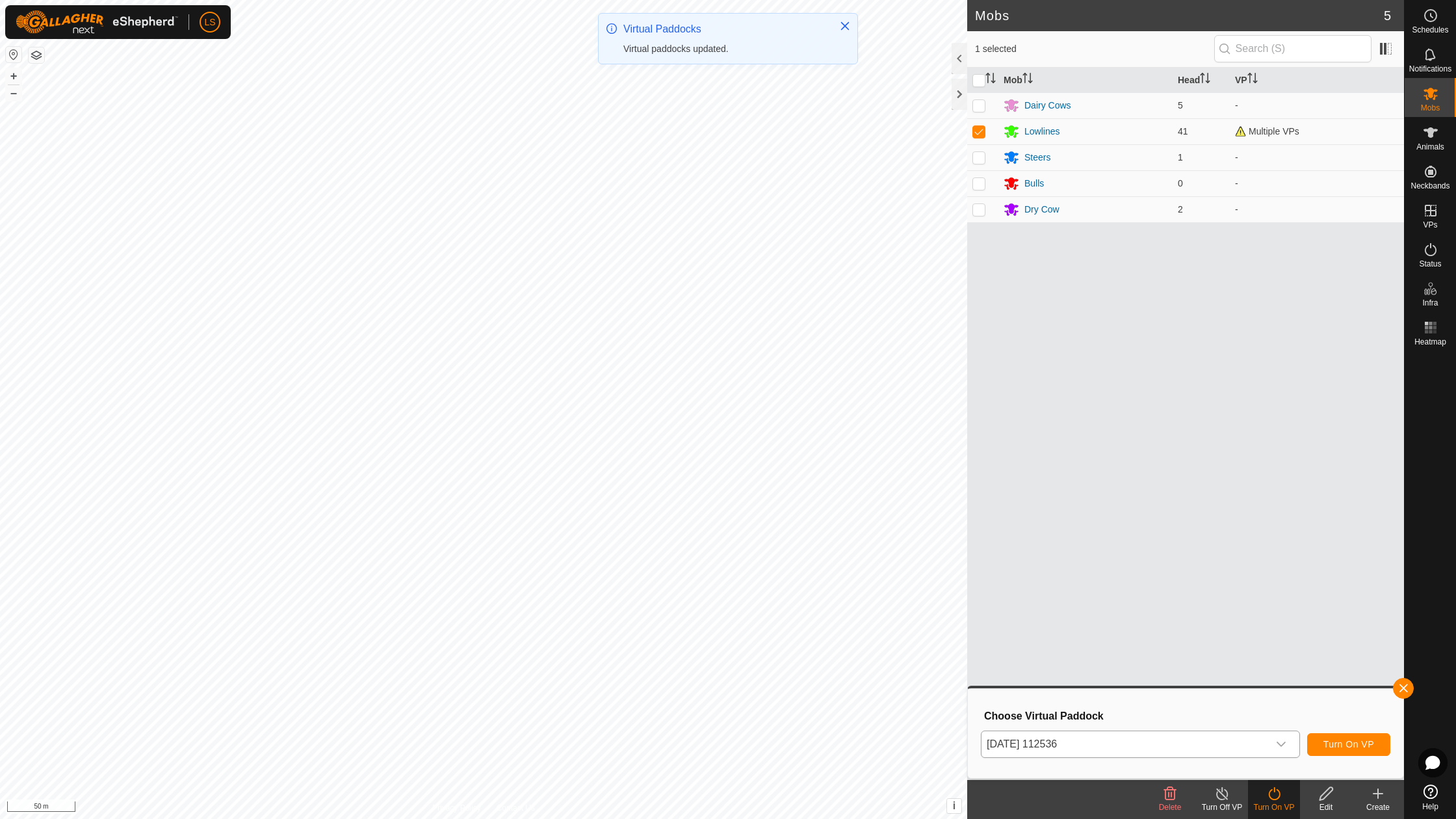
click at [1328, 750] on span "Turn On VP" at bounding box center [1349, 745] width 51 height 11
